Goal: Task Accomplishment & Management: Use online tool/utility

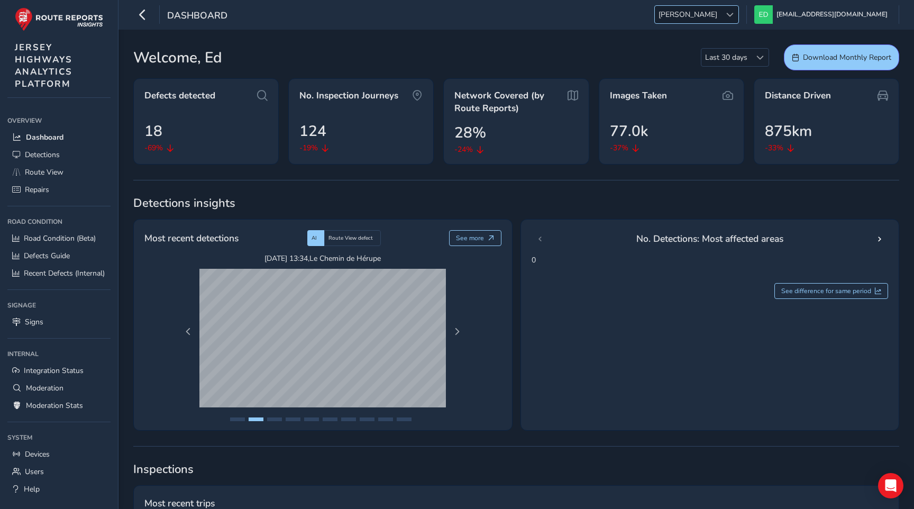
click at [739, 19] on div at bounding box center [729, 14] width 17 height 17
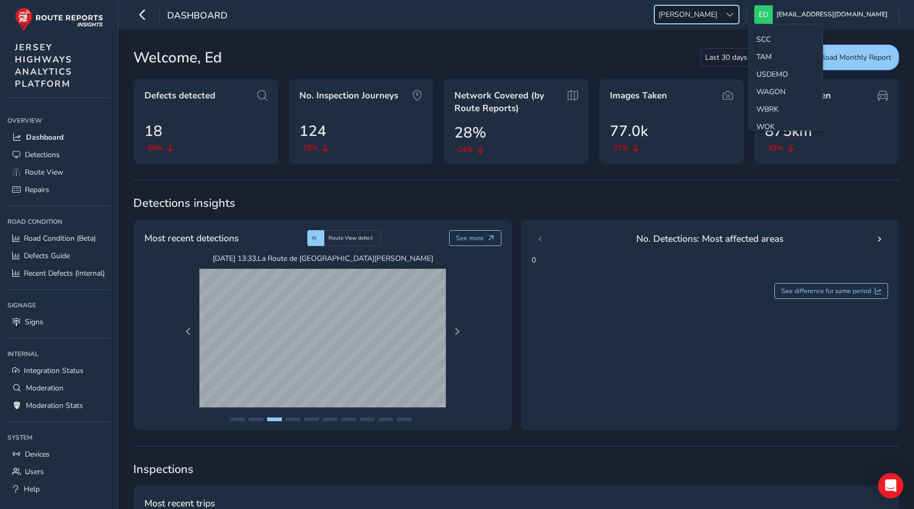
scroll to position [583, 0]
click at [769, 94] on li "WBRK" at bounding box center [786, 100] width 74 height 17
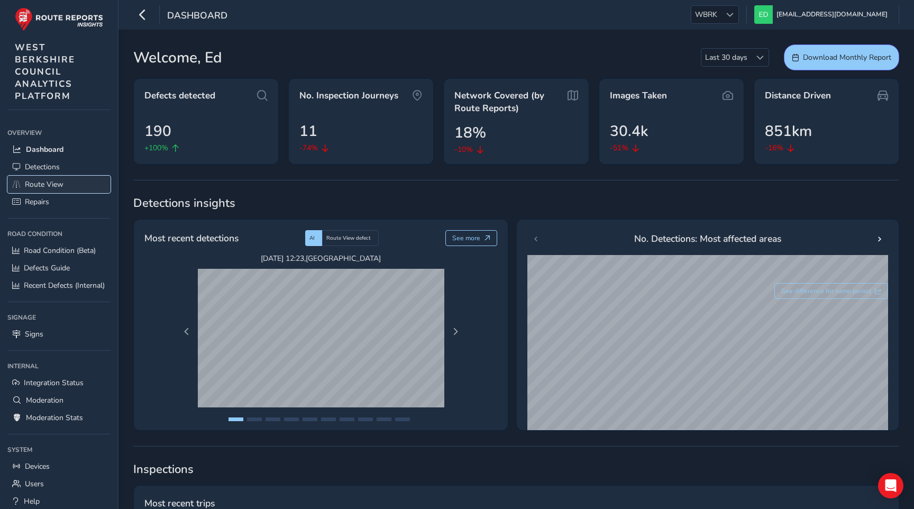
click at [44, 179] on span "Route View" at bounding box center [44, 184] width 39 height 10
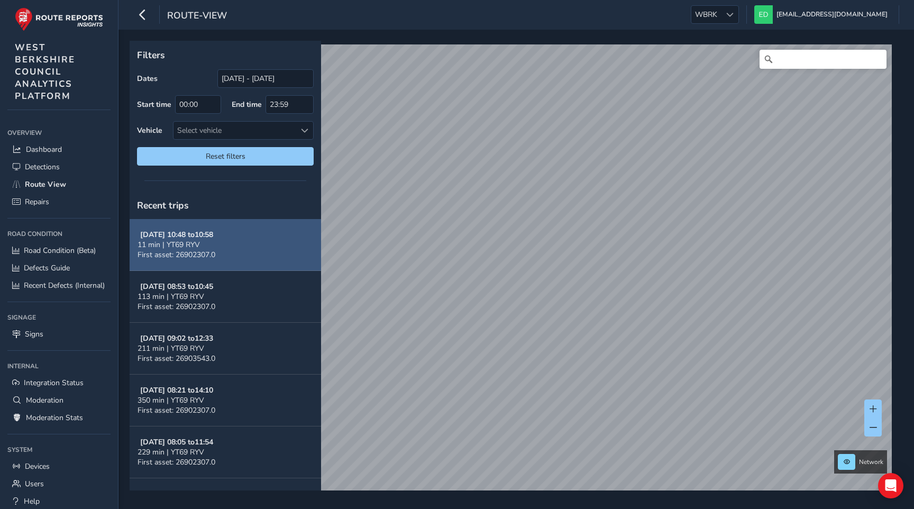
click at [250, 241] on button "Oct 14, 10:48 to 10:58 11 min | YT69 RYV First asset: 26902307.0" at bounding box center [226, 245] width 192 height 52
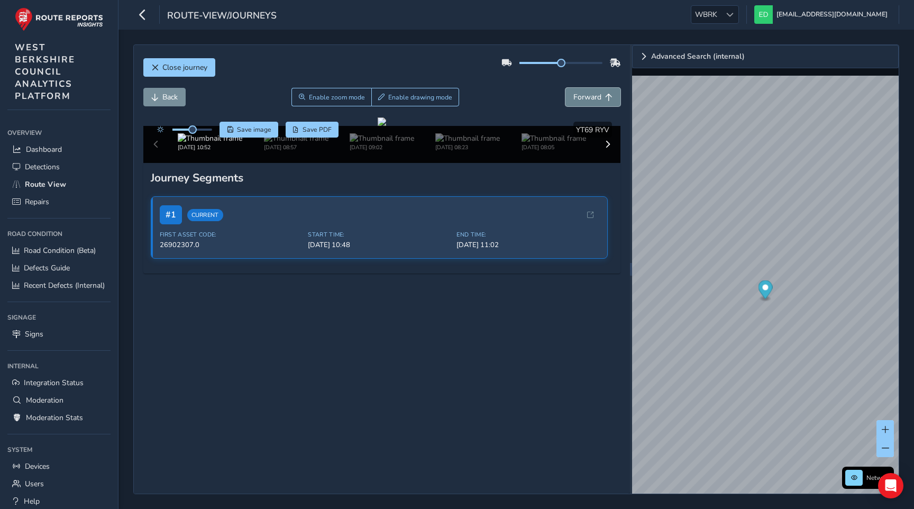
click at [598, 97] on span "Forward" at bounding box center [588, 97] width 28 height 10
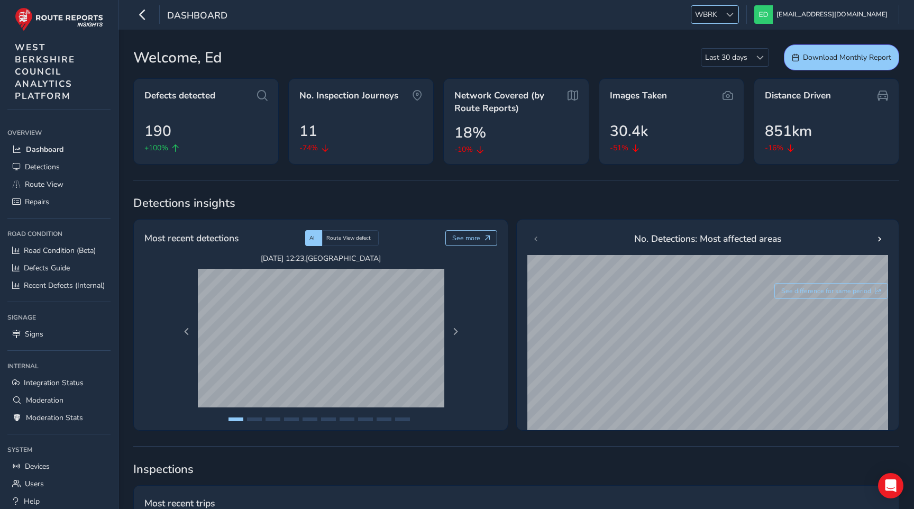
click at [734, 12] on span at bounding box center [729, 14] width 7 height 7
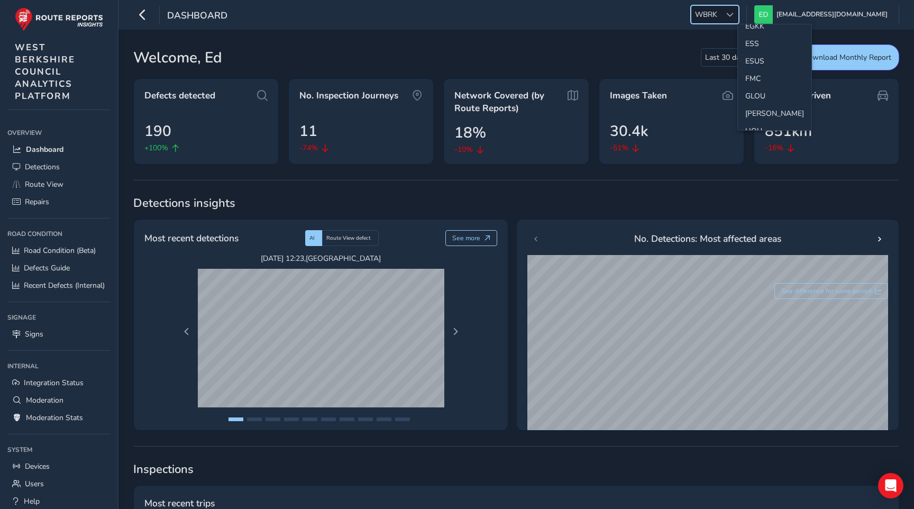
scroll to position [165, 0]
click at [755, 48] on li "ESS" at bounding box center [775, 46] width 74 height 17
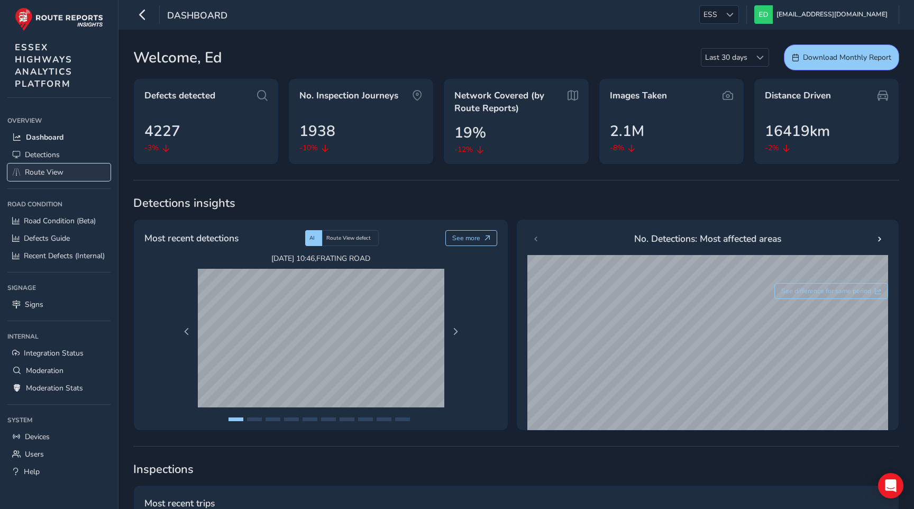
click at [59, 170] on span "Route View" at bounding box center [44, 172] width 39 height 10
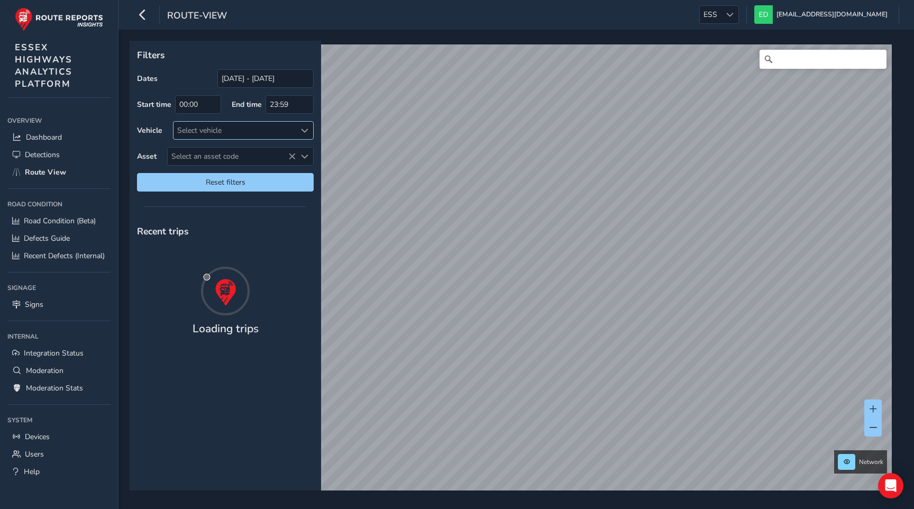
click at [270, 132] on div "Select vehicle" at bounding box center [235, 130] width 122 height 17
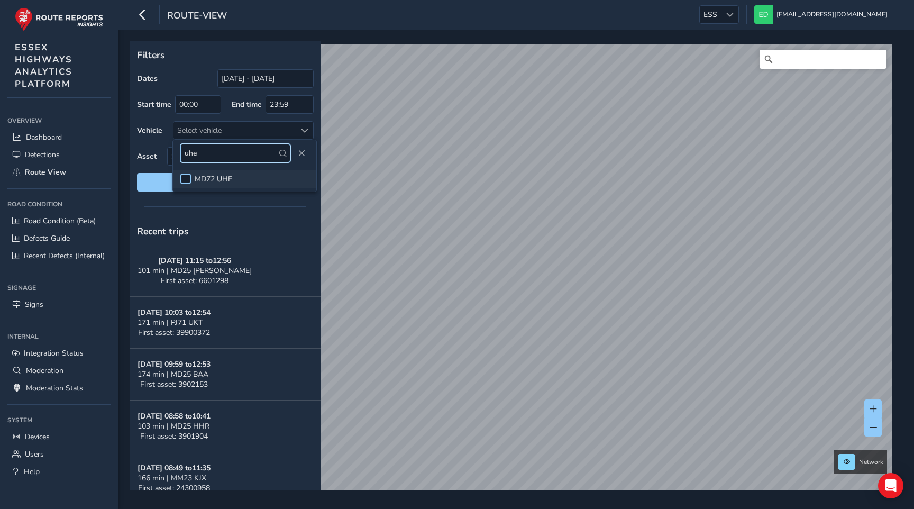
type input "uhe"
click at [183, 176] on div at bounding box center [185, 179] width 11 height 11
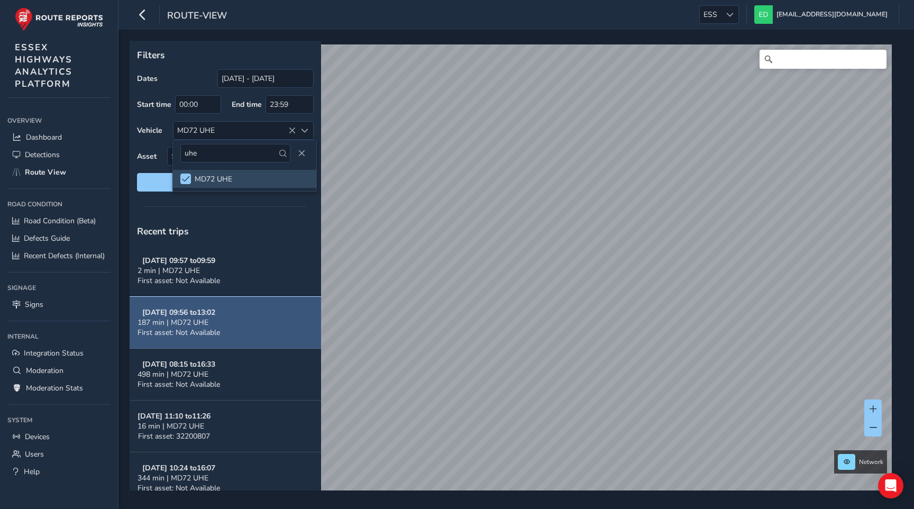
click at [247, 324] on button "[DATE] 09:56 to 13:02 187 min | MD72 UHE First asset: Not Available" at bounding box center [226, 323] width 192 height 52
click at [217, 306] on button "[DATE] 09:56 to 13:02 187 min | MD72 UHE First asset: Not Available" at bounding box center [226, 323] width 192 height 52
click at [201, 312] on strong "[DATE] 09:56 to 13:02" at bounding box center [178, 312] width 73 height 10
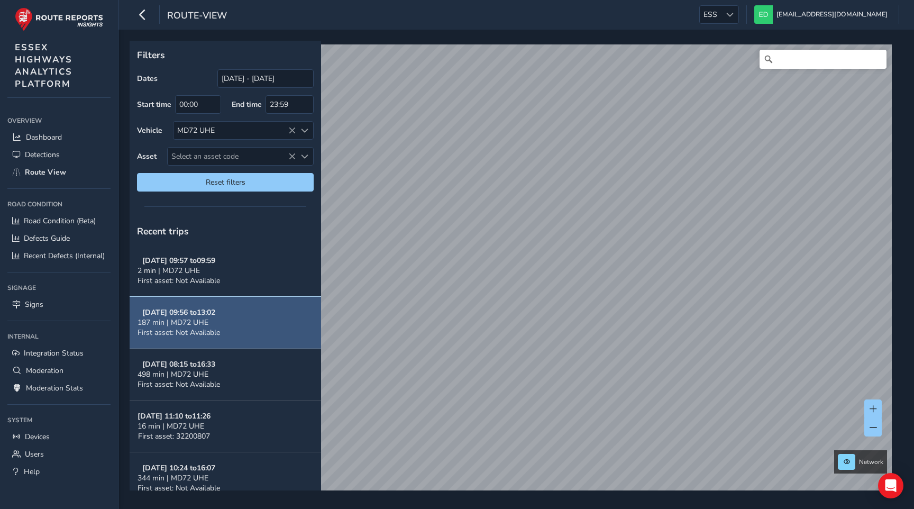
click at [228, 315] on button "[DATE] 09:56 to 13:02 187 min | MD72 UHE First asset: Not Available" at bounding box center [226, 323] width 192 height 52
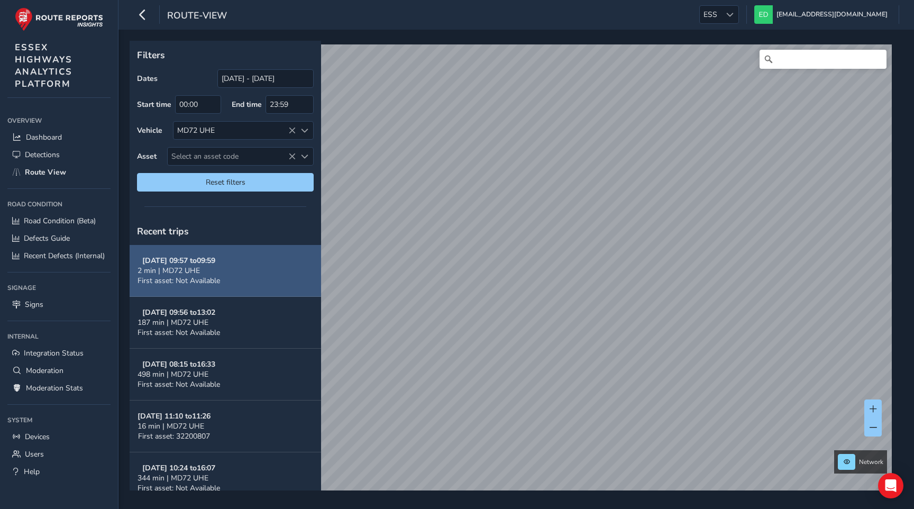
click at [230, 255] on button "[DATE] 09:57 to 09:59 2 min | MD72 UHE First asset: Not Available" at bounding box center [226, 271] width 192 height 52
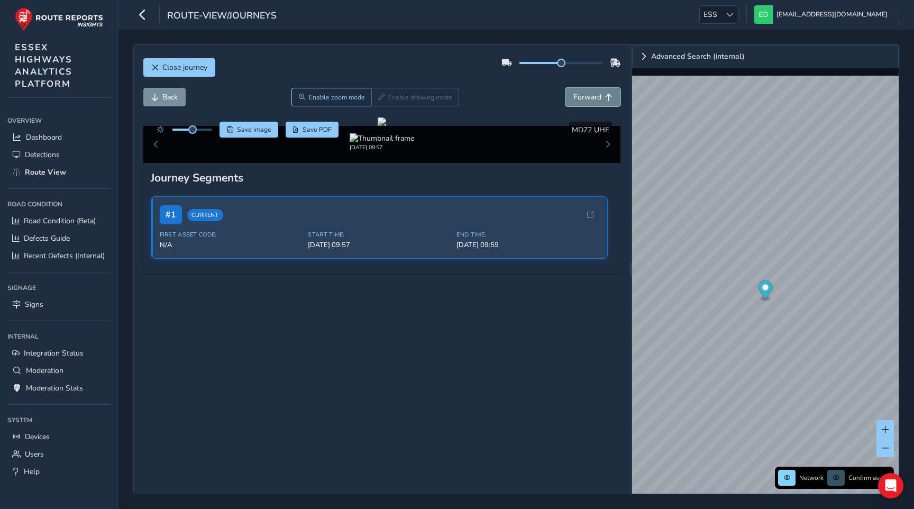
click at [595, 94] on span "Forward" at bounding box center [588, 97] width 28 height 10
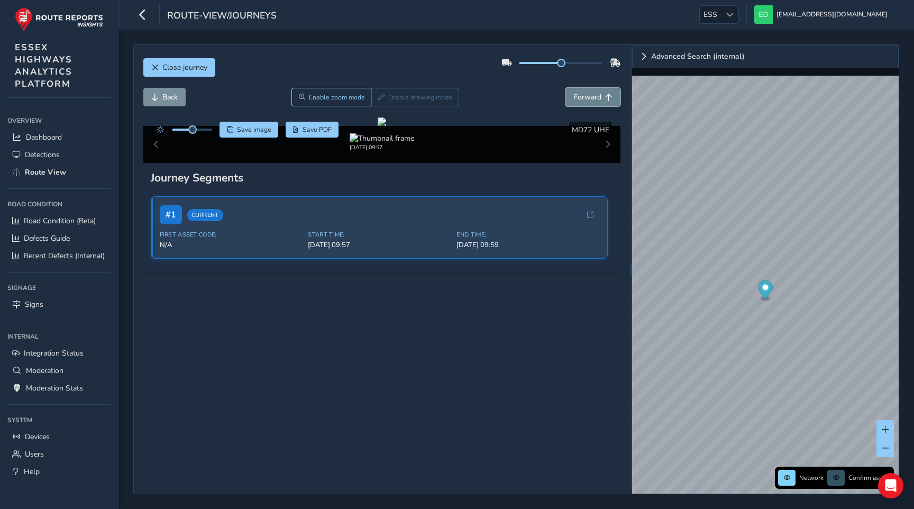
click at [595, 94] on span "Forward" at bounding box center [588, 97] width 28 height 10
drag, startPoint x: 560, startPoint y: 65, endPoint x: 611, endPoint y: 65, distance: 50.3
click at [611, 66] on div at bounding box center [562, 63] width 120 height 17
click at [579, 94] on span "Forward" at bounding box center [588, 97] width 28 height 10
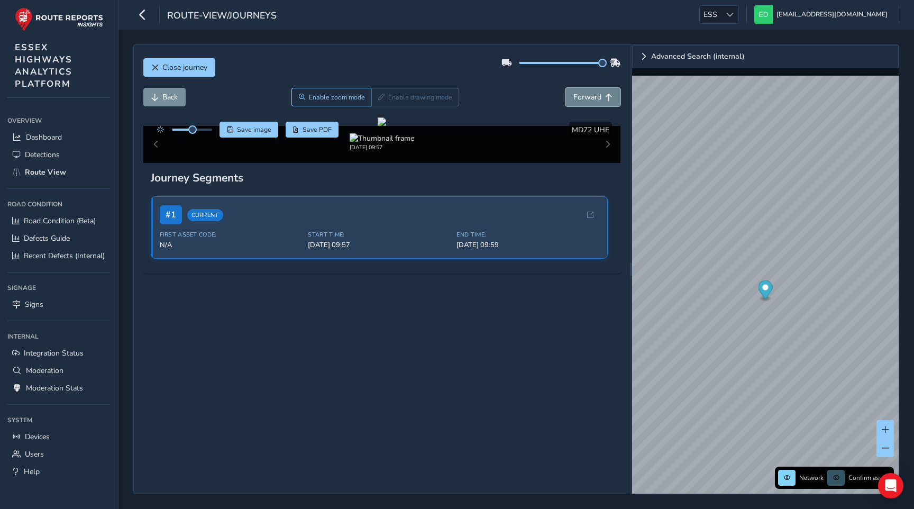
click at [579, 94] on span "Forward" at bounding box center [588, 97] width 28 height 10
click at [211, 63] on button "Close journey" at bounding box center [179, 67] width 72 height 19
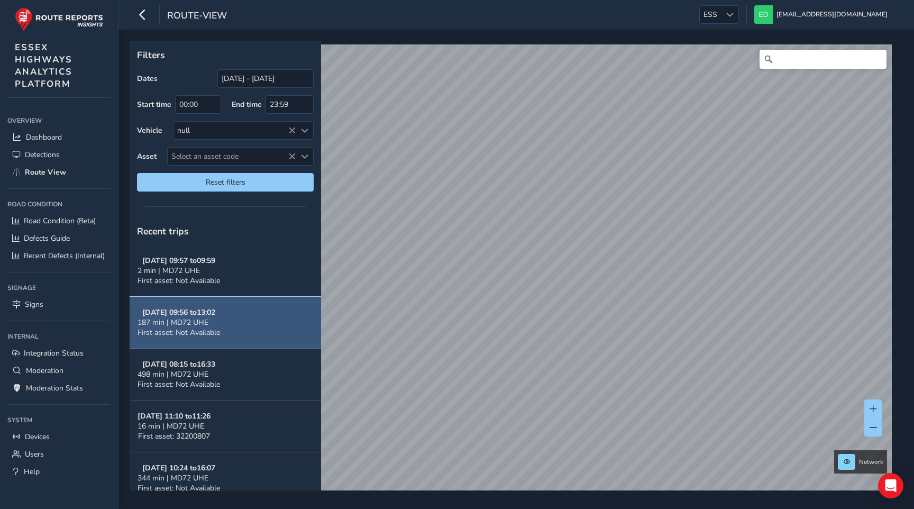
click at [239, 327] on button "[DATE] 09:56 to 13:02 187 min | MD72 UHE First asset: Not Available" at bounding box center [226, 323] width 192 height 52
click at [235, 310] on button "[DATE] 09:56 to 13:02 187 min | MD72 UHE First asset: Not Available" at bounding box center [226, 323] width 192 height 52
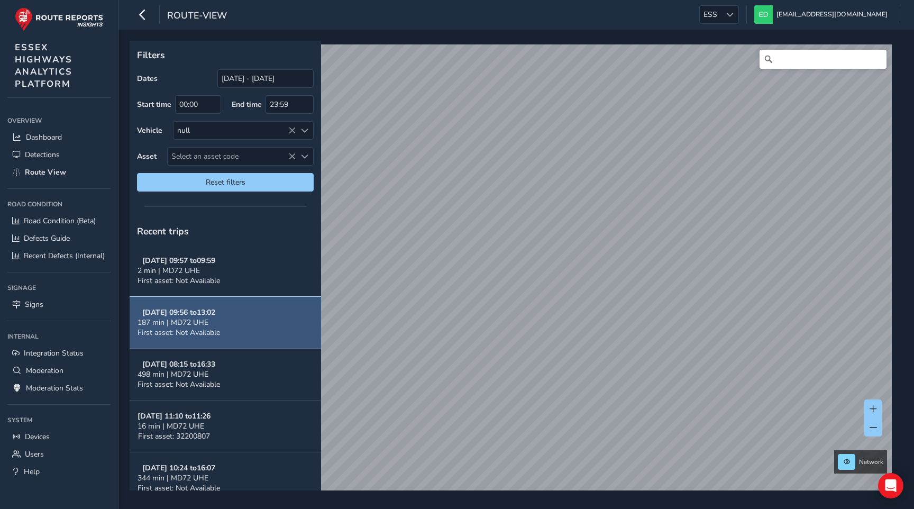
click at [235, 310] on button "[DATE] 09:56 to 13:02 187 min | MD72 UHE First asset: Not Available" at bounding box center [226, 323] width 192 height 52
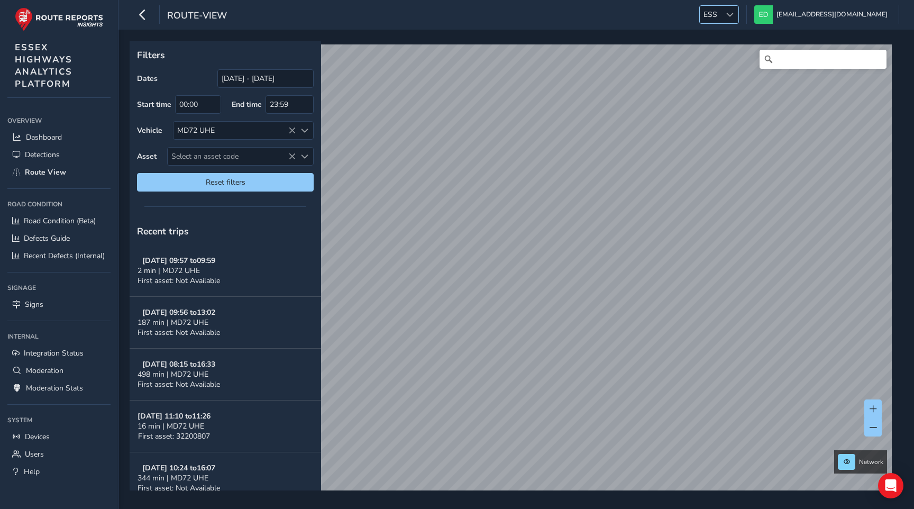
click at [739, 18] on div at bounding box center [729, 14] width 17 height 17
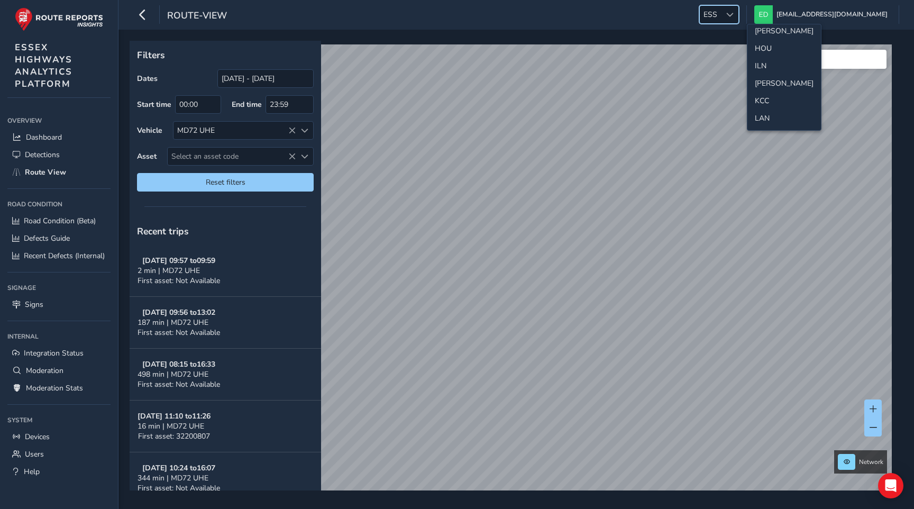
scroll to position [258, 0]
click at [767, 110] on li "LAN" at bounding box center [785, 110] width 74 height 17
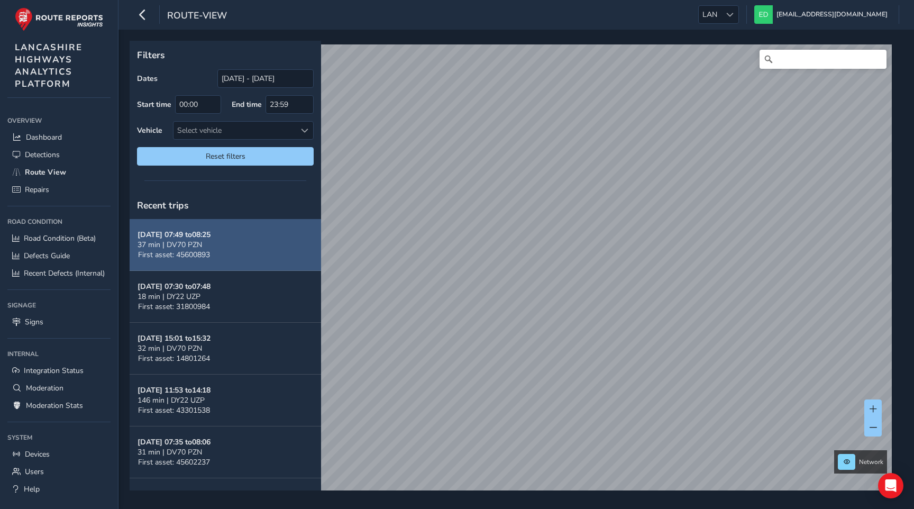
click at [176, 233] on strong "Oct 15, 07:49 to 08:25" at bounding box center [174, 235] width 73 height 10
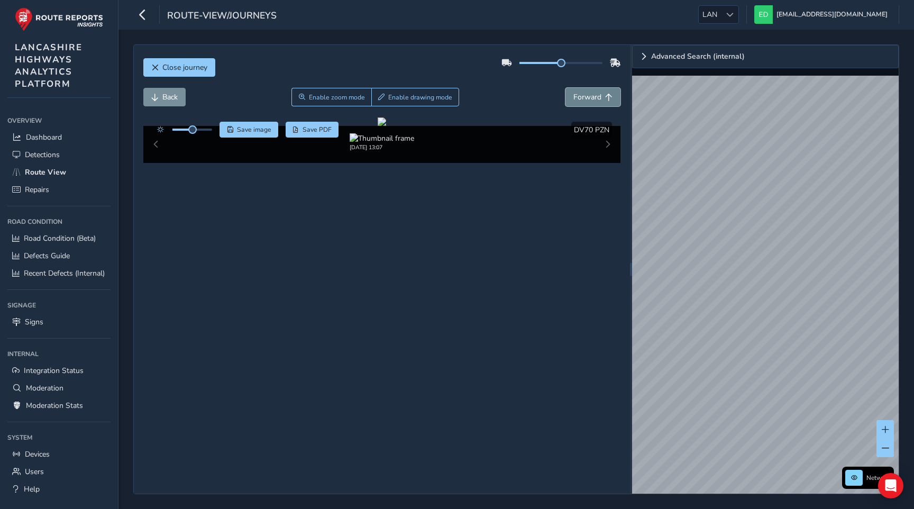
click at [589, 96] on span "Forward" at bounding box center [588, 97] width 28 height 10
